Goal: Transaction & Acquisition: Purchase product/service

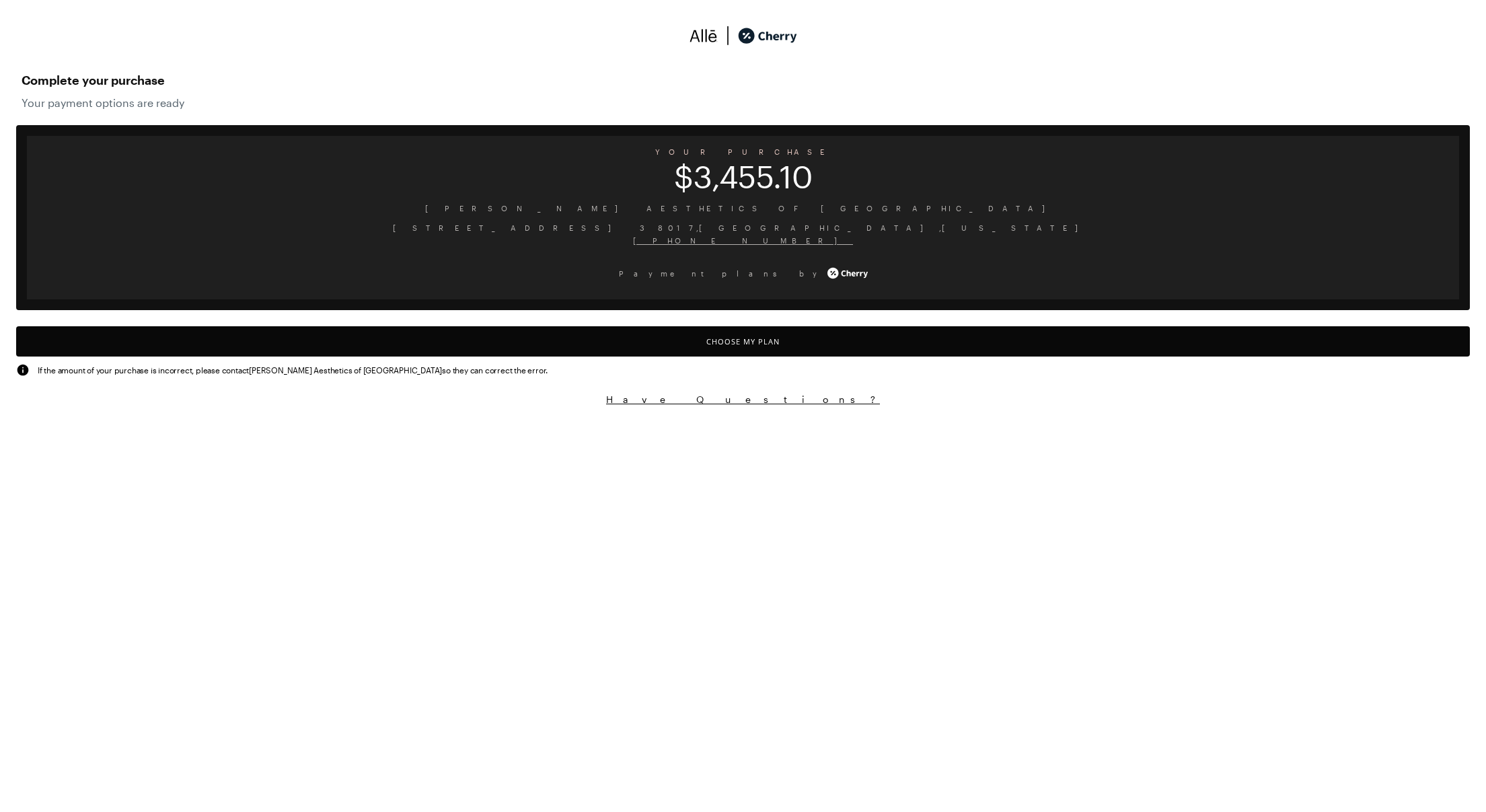
click at [751, 340] on button "Choose My Plan" at bounding box center [743, 341] width 1453 height 30
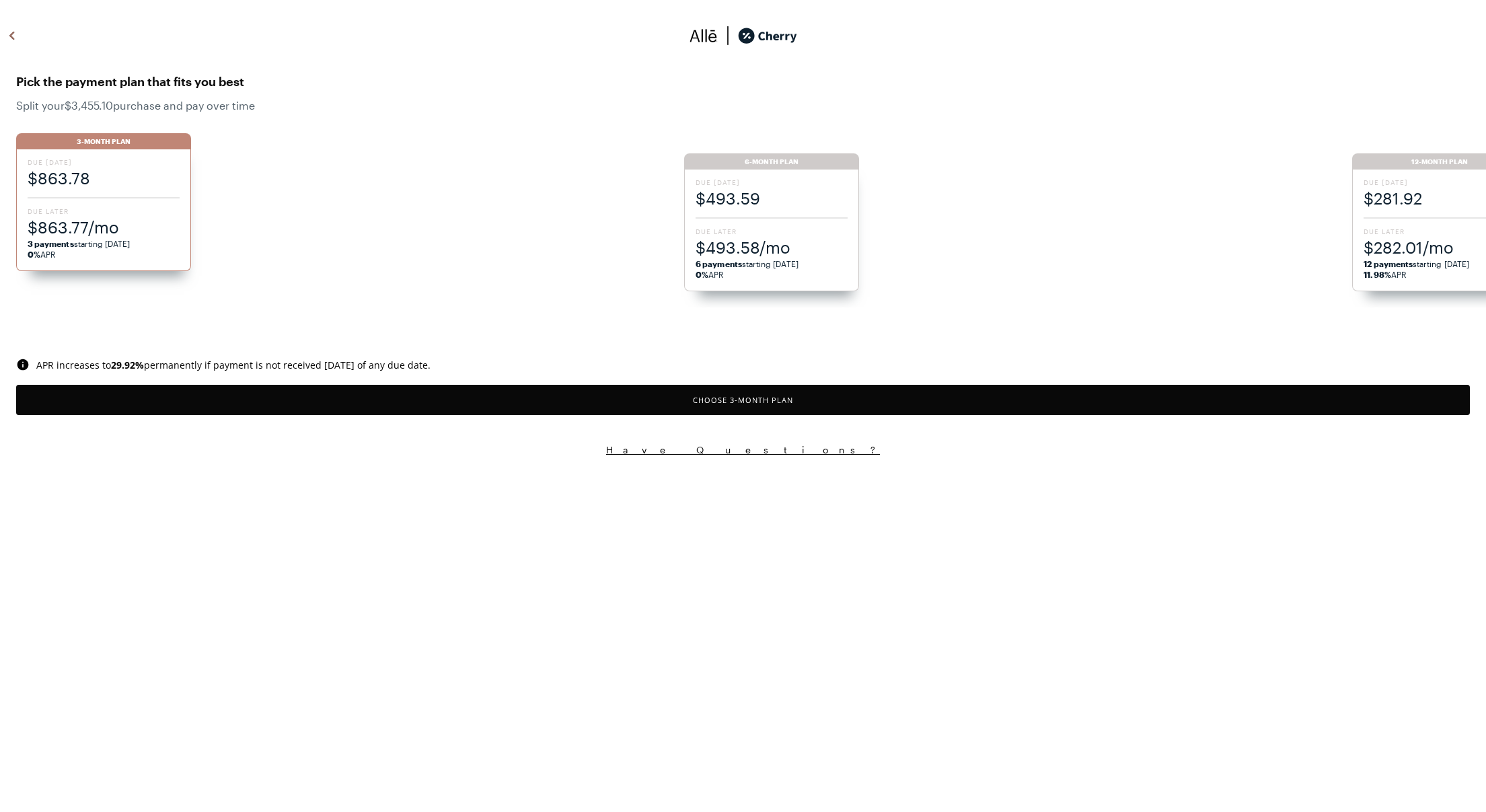
click at [828, 186] on span "Due [DATE]" at bounding box center [772, 183] width 152 height 10
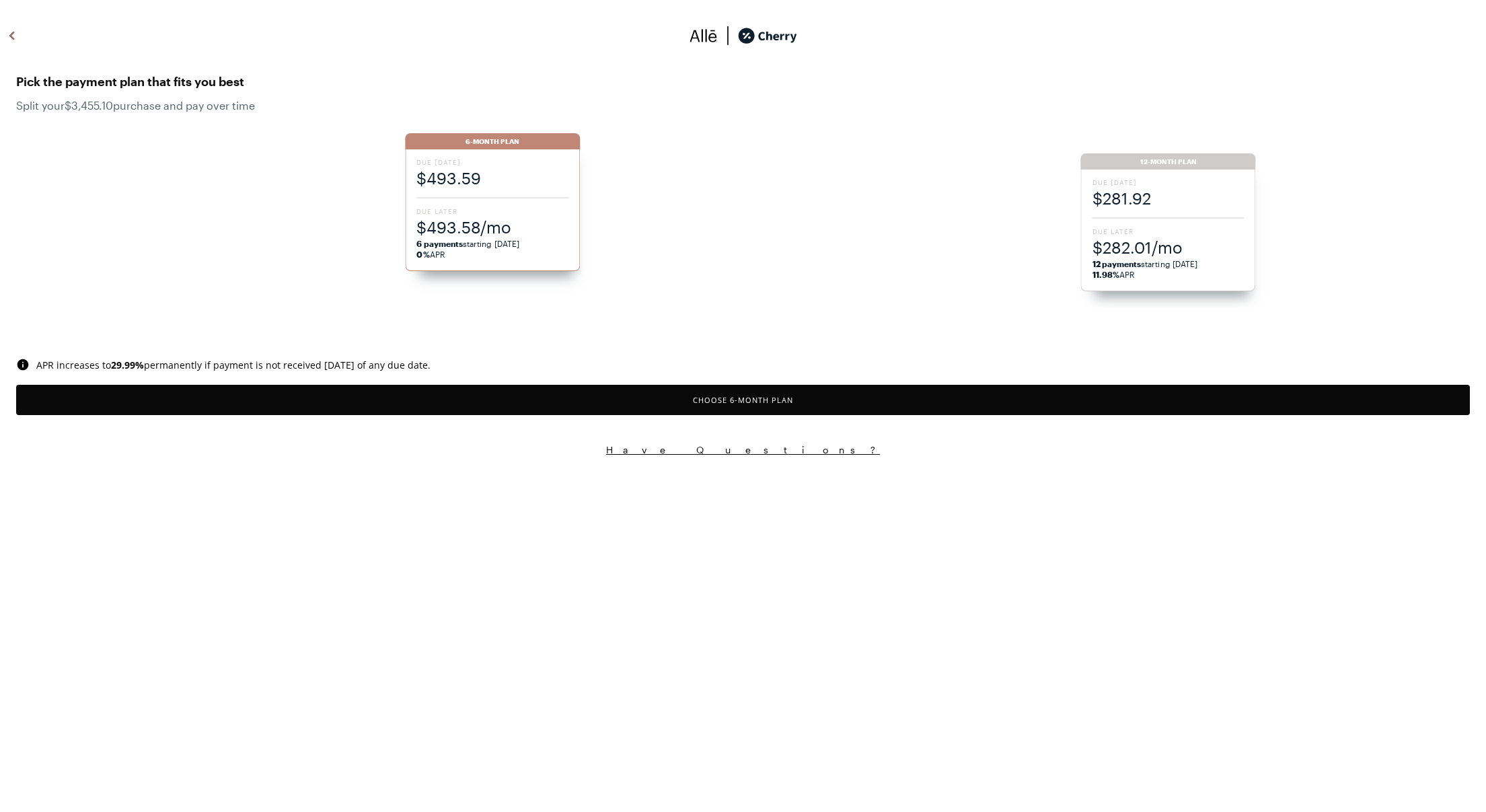
click at [778, 402] on button "Choose 6 -Month Plan" at bounding box center [743, 399] width 1453 height 30
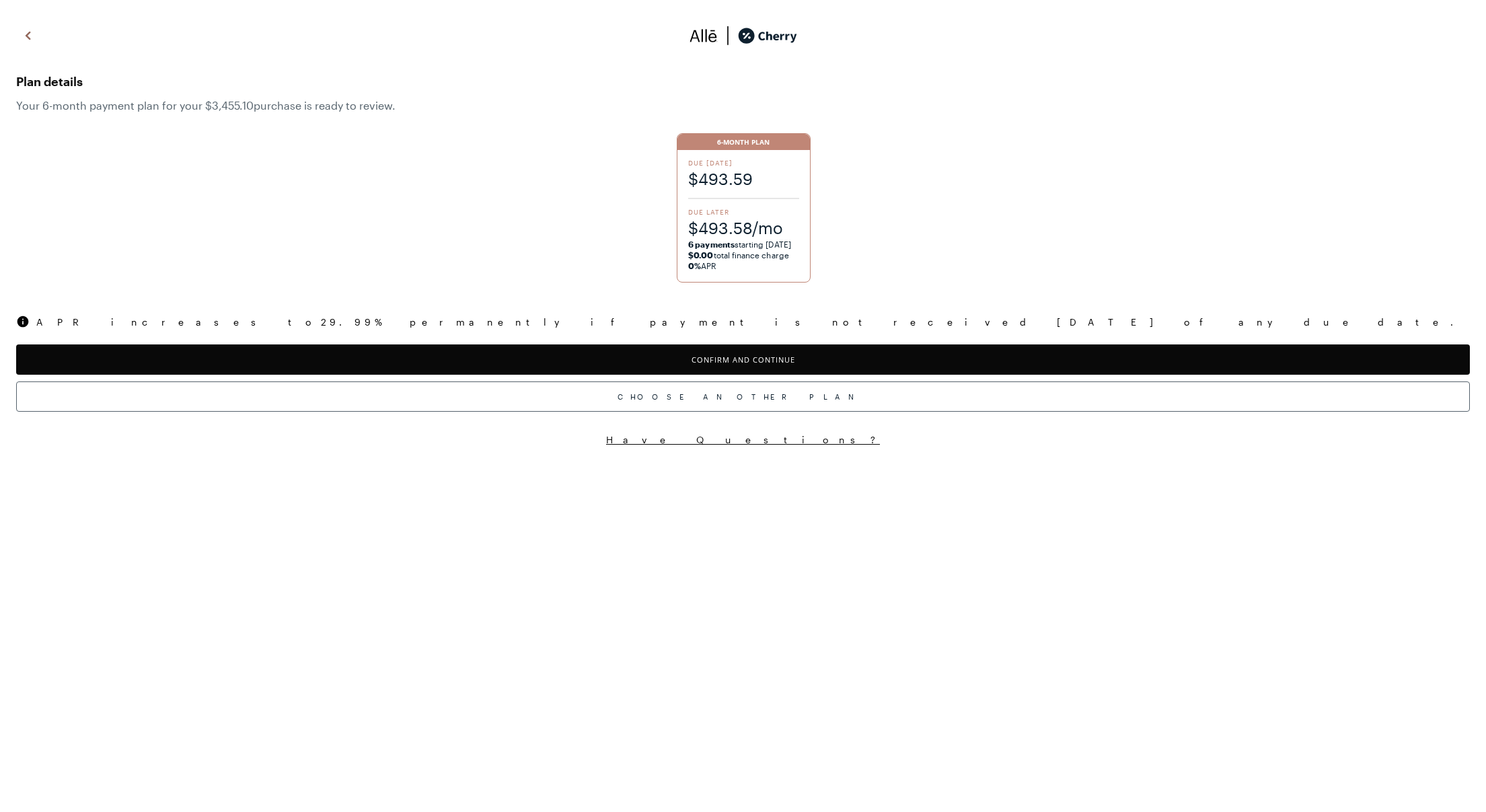
click at [772, 364] on button "Confirm and Continue" at bounding box center [743, 359] width 1453 height 30
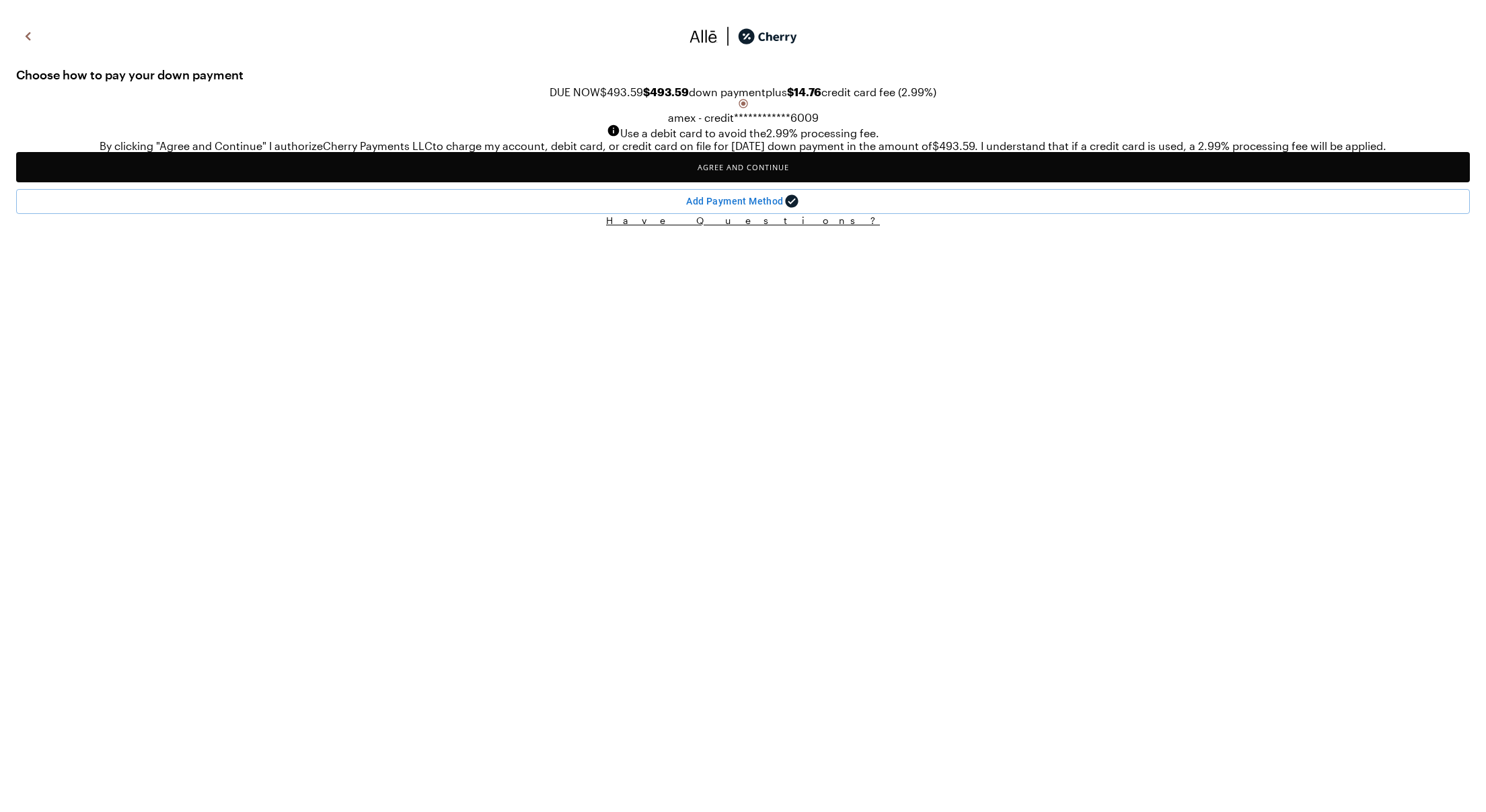
click at [620, 139] on span "Use a debit card to avoid the 2.99 % processing fee." at bounding box center [750, 133] width 259 height 13
click at [28, 35] on img at bounding box center [29, 36] width 16 height 20
click at [769, 183] on button "Agree and Continue" at bounding box center [743, 166] width 1453 height 30
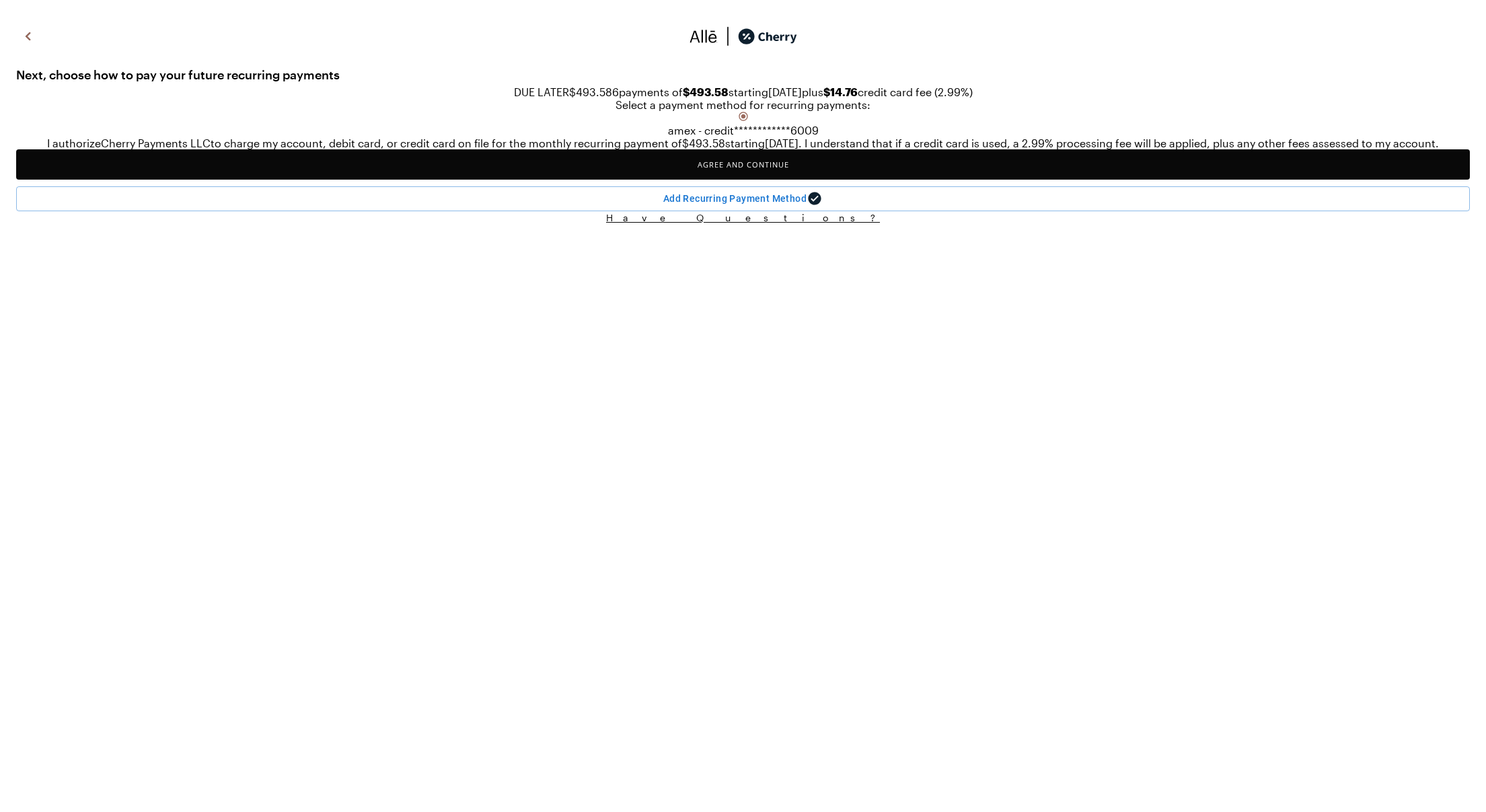
click at [769, 179] on button "Agree and Continue" at bounding box center [743, 164] width 1453 height 30
